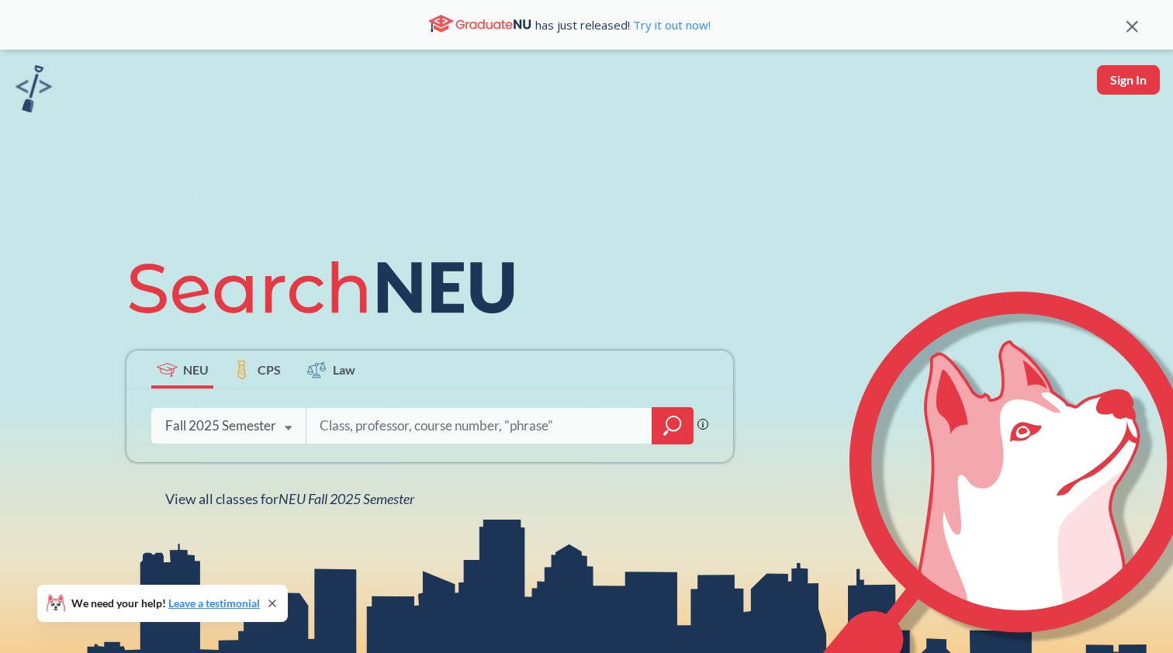
scroll to position [66, 0]
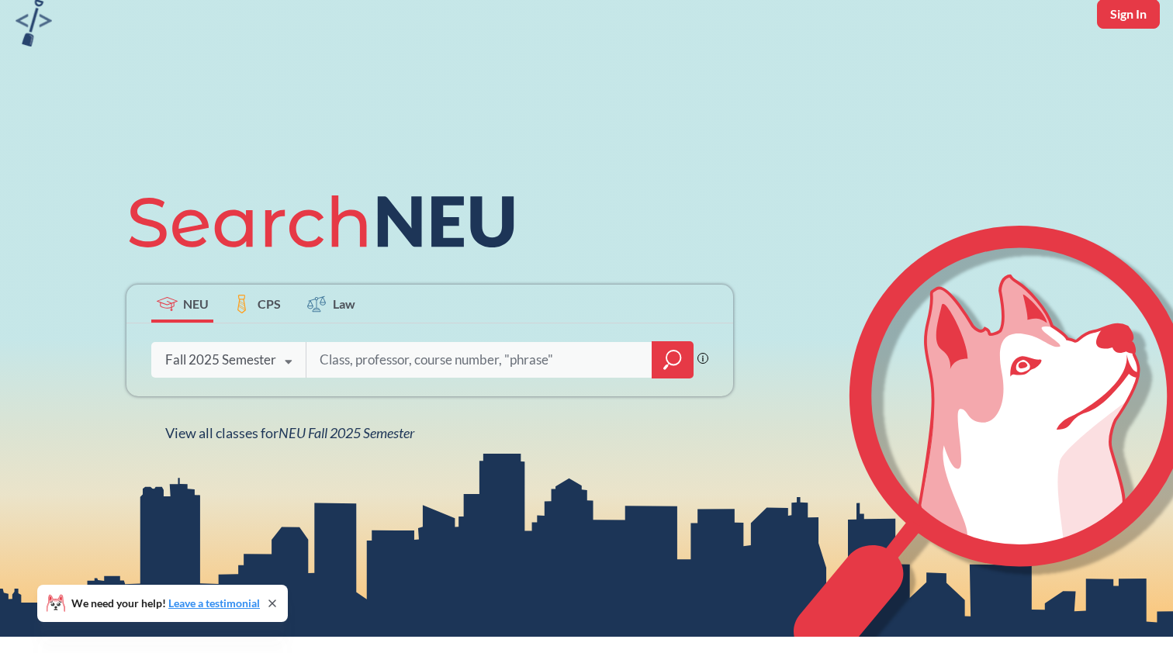
click at [378, 356] on input "search" at bounding box center [479, 360] width 323 height 33
type input "5200x"
type input "CS 5200"
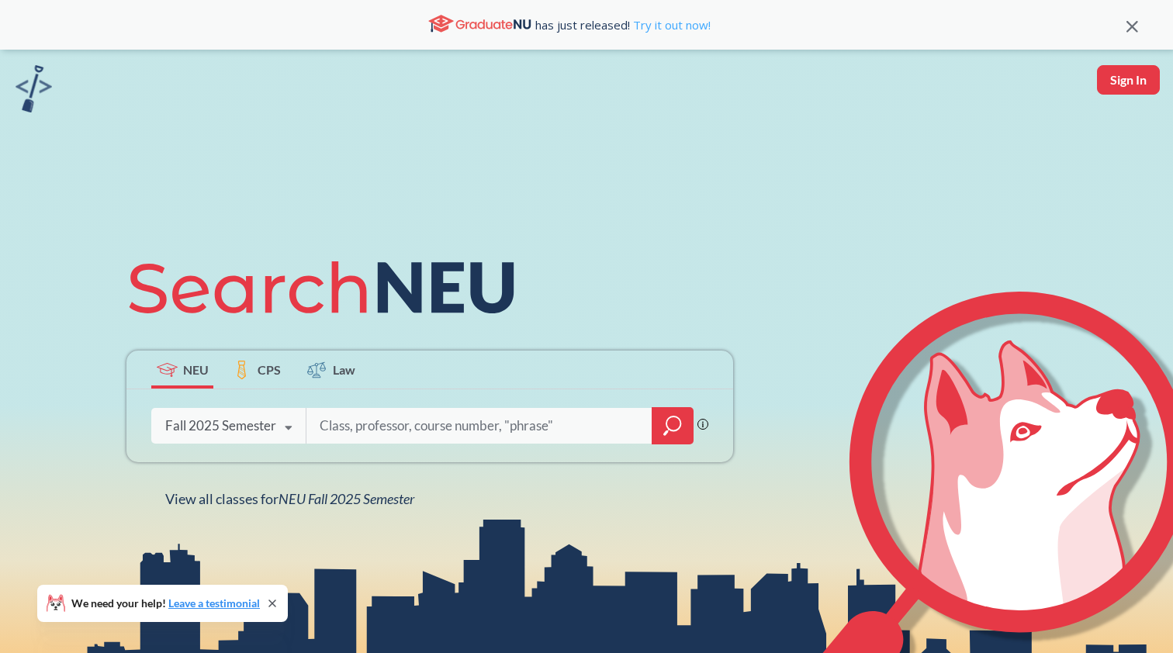
click at [682, 28] on link "Try it out now!" at bounding box center [670, 25] width 81 height 16
